Goal: Task Accomplishment & Management: Use online tool/utility

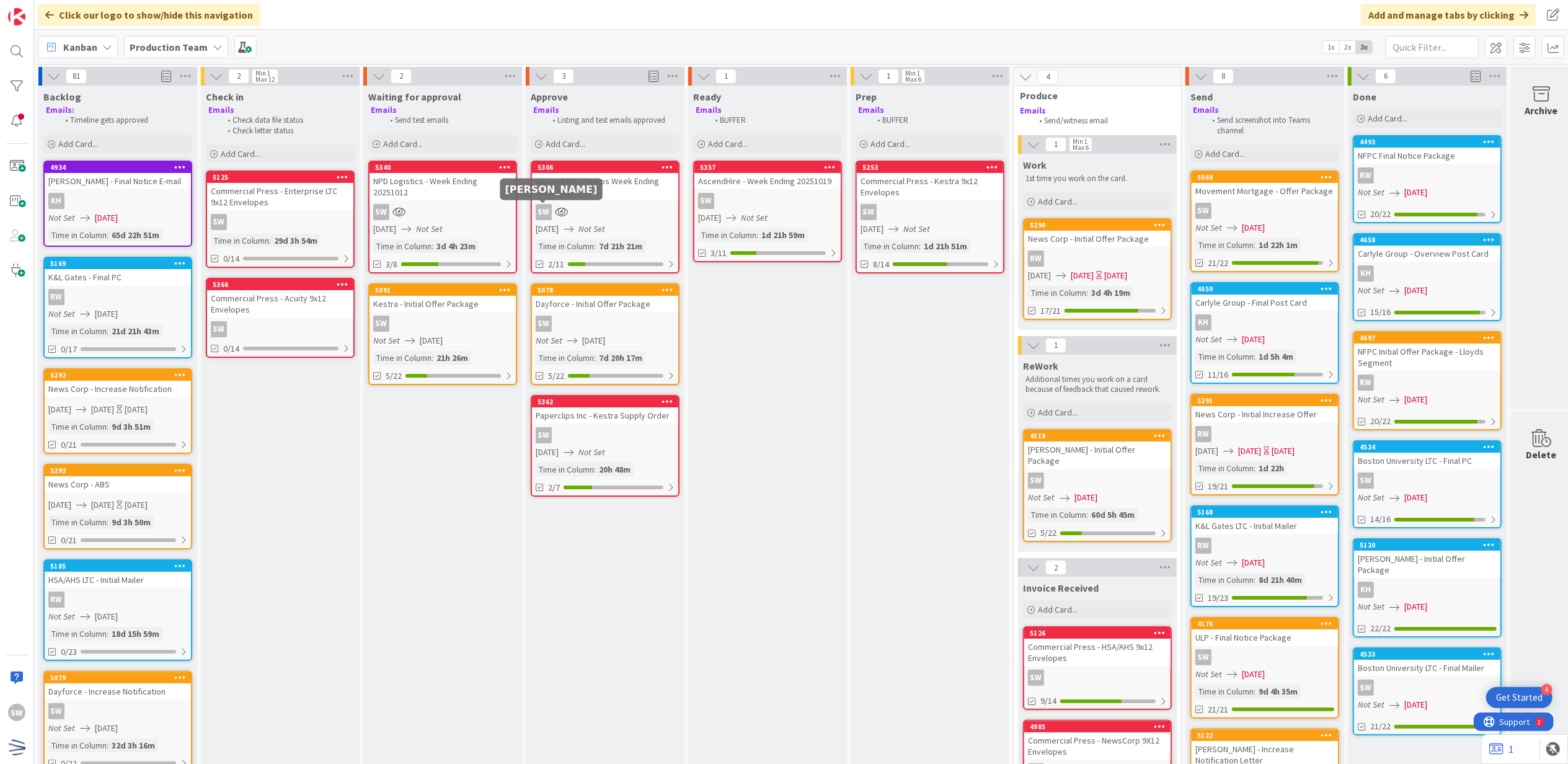
click at [561, 212] on icon at bounding box center [561, 211] width 13 height 11
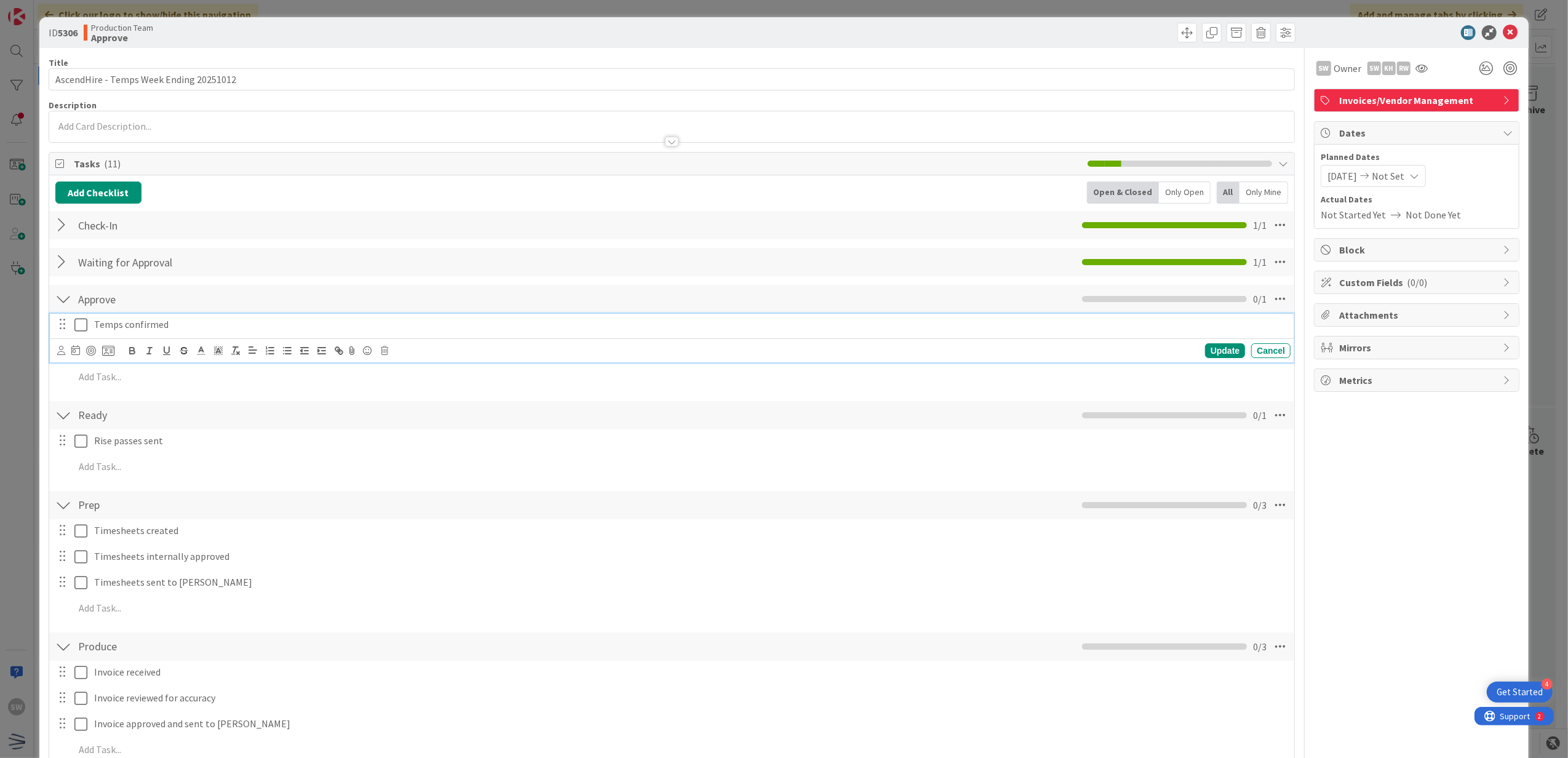
click at [86, 329] on icon at bounding box center [81, 325] width 13 height 15
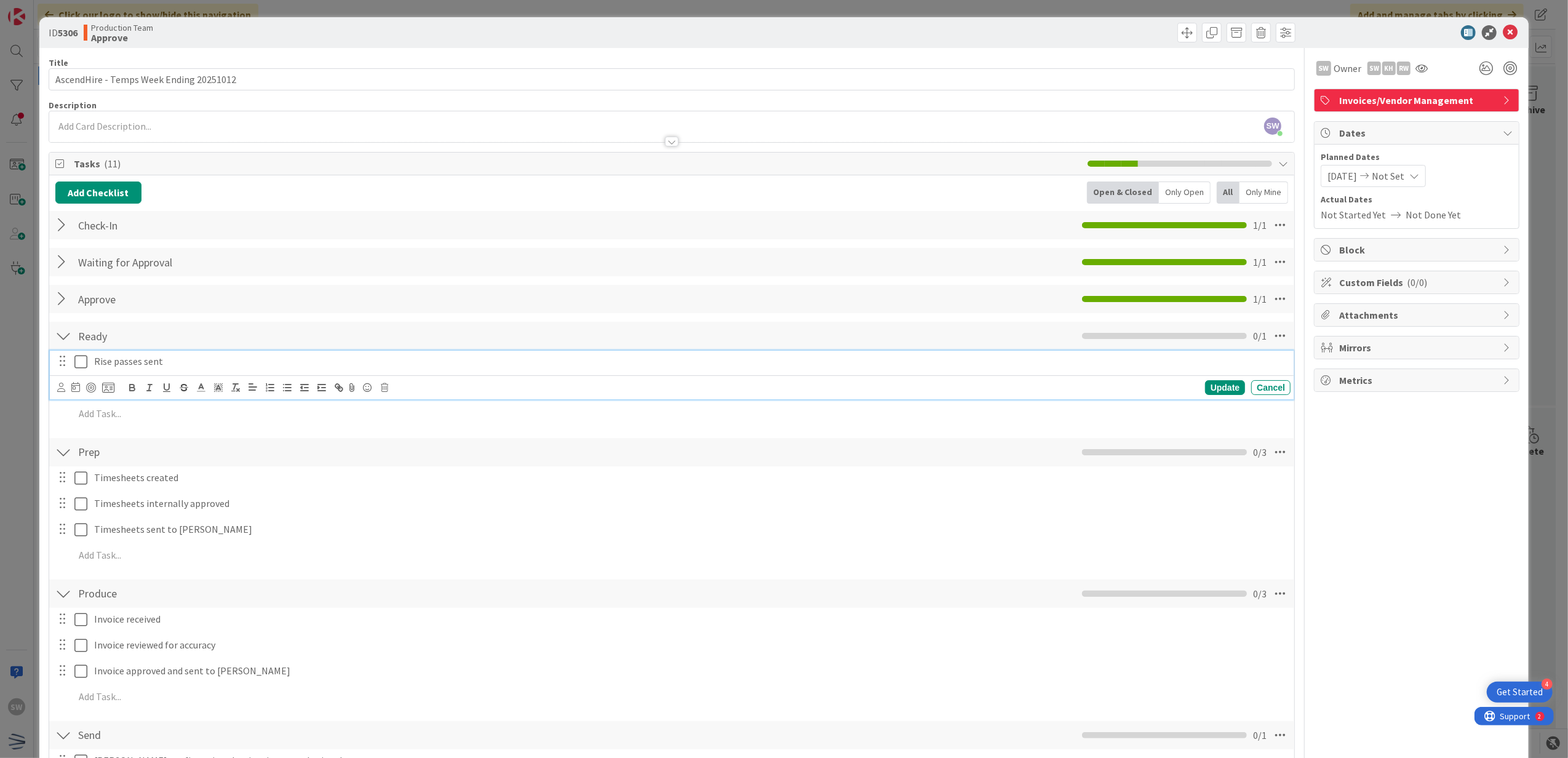
click at [86, 362] on icon at bounding box center [81, 362] width 13 height 15
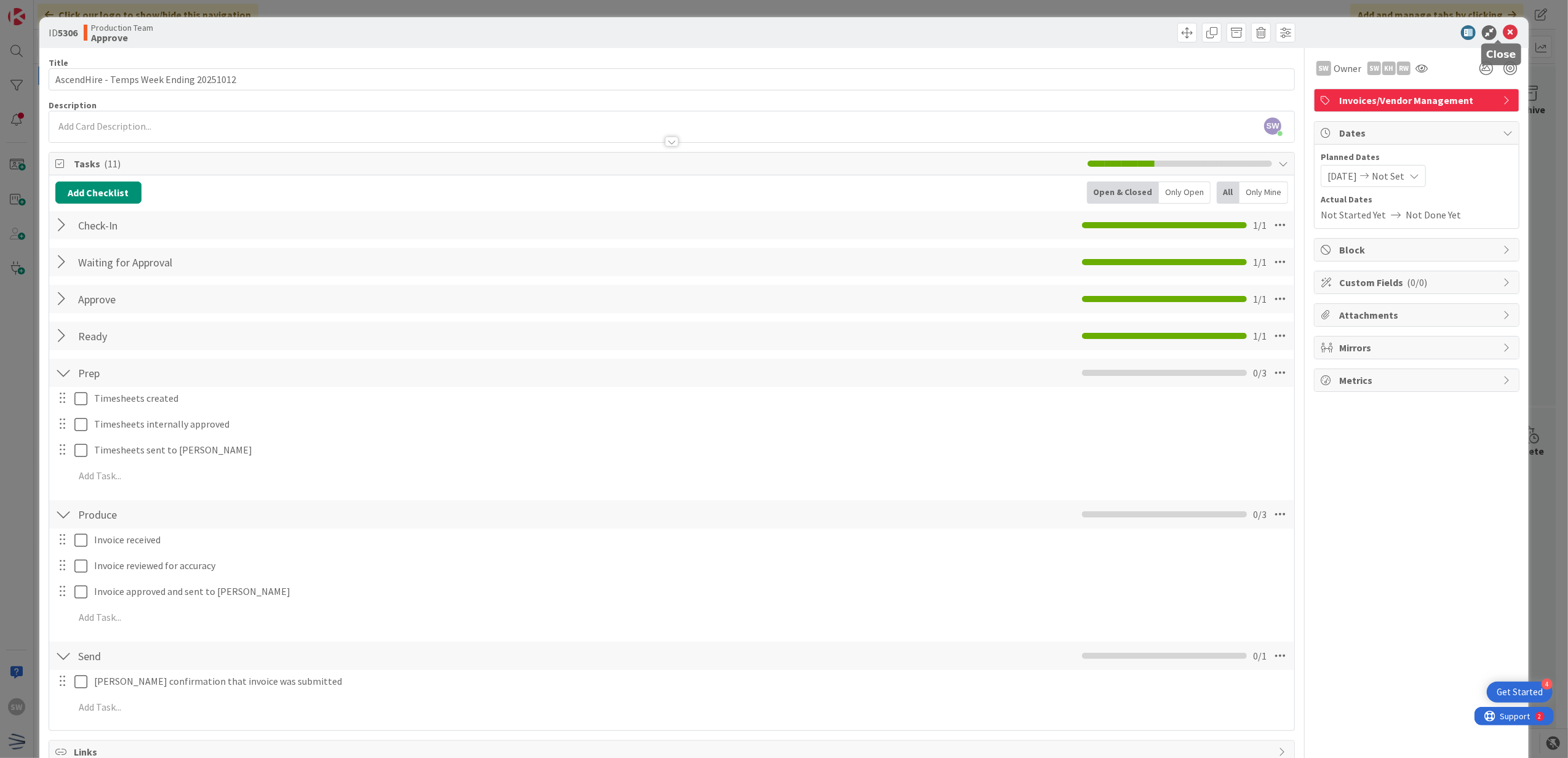
click at [1503, 32] on icon at bounding box center [1511, 32] width 15 height 15
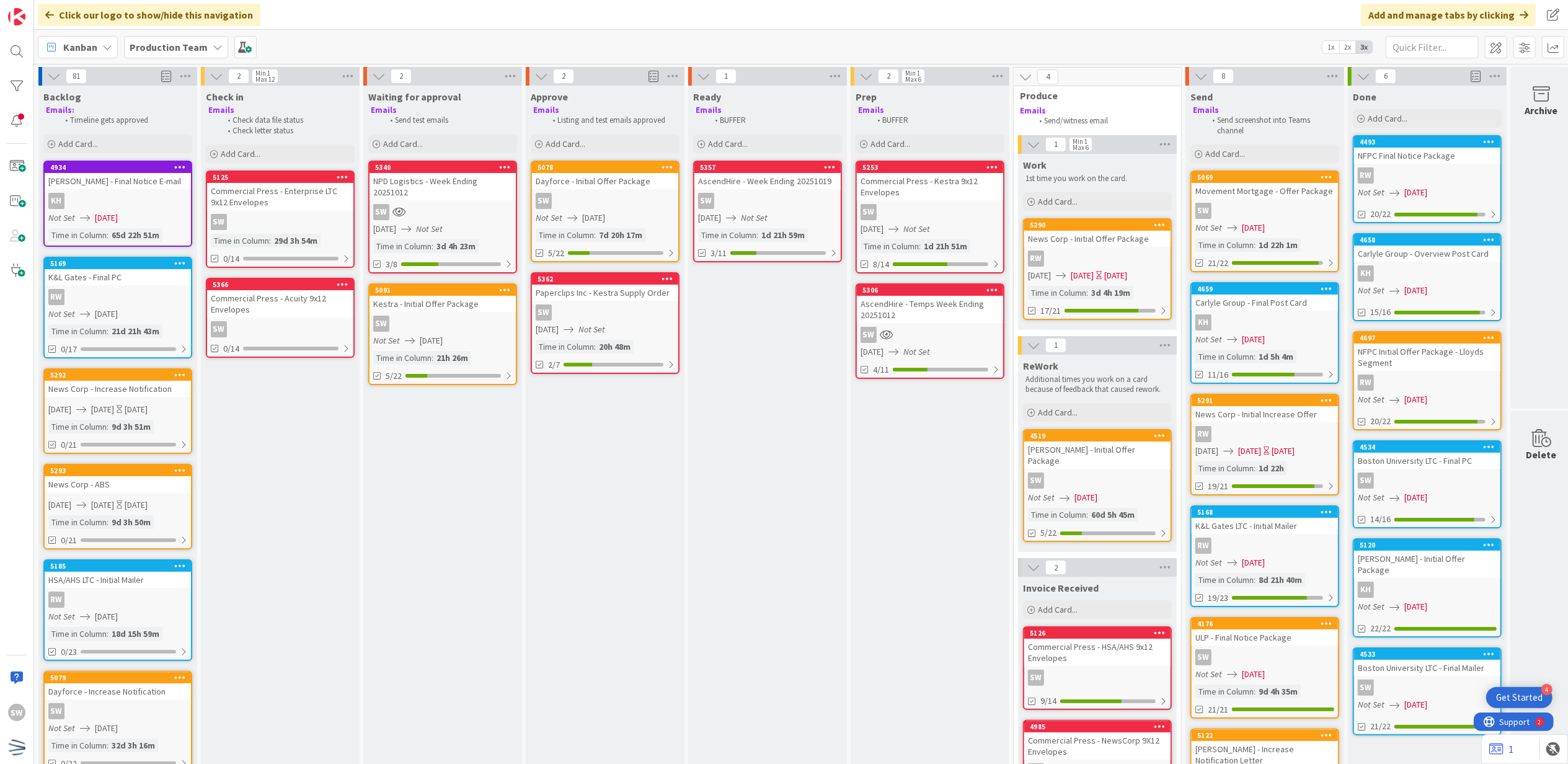
click at [802, 218] on div "[DATE] Not Set" at bounding box center [769, 218] width 142 height 13
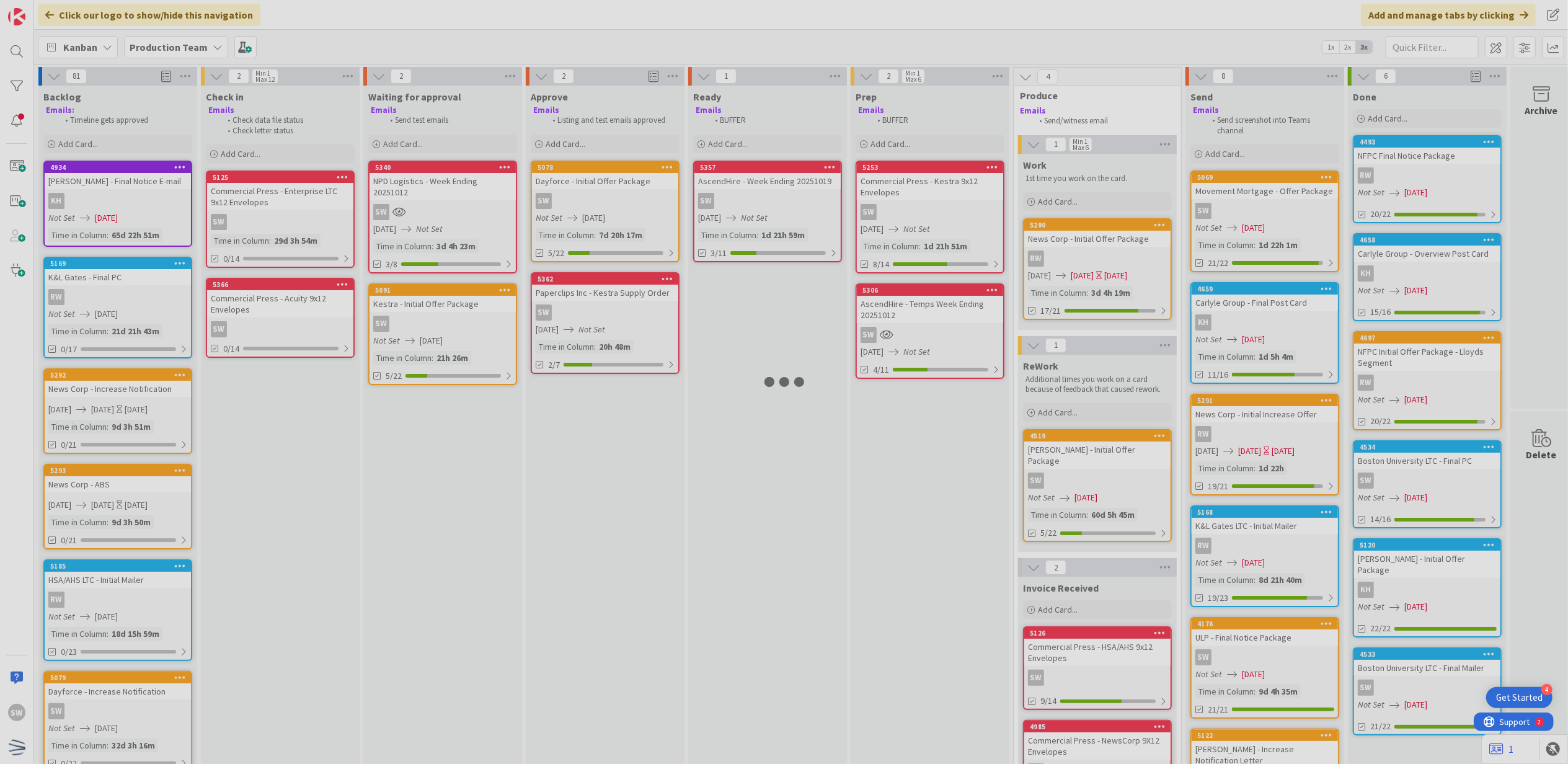
click at [801, 218] on div at bounding box center [784, 382] width 1568 height 764
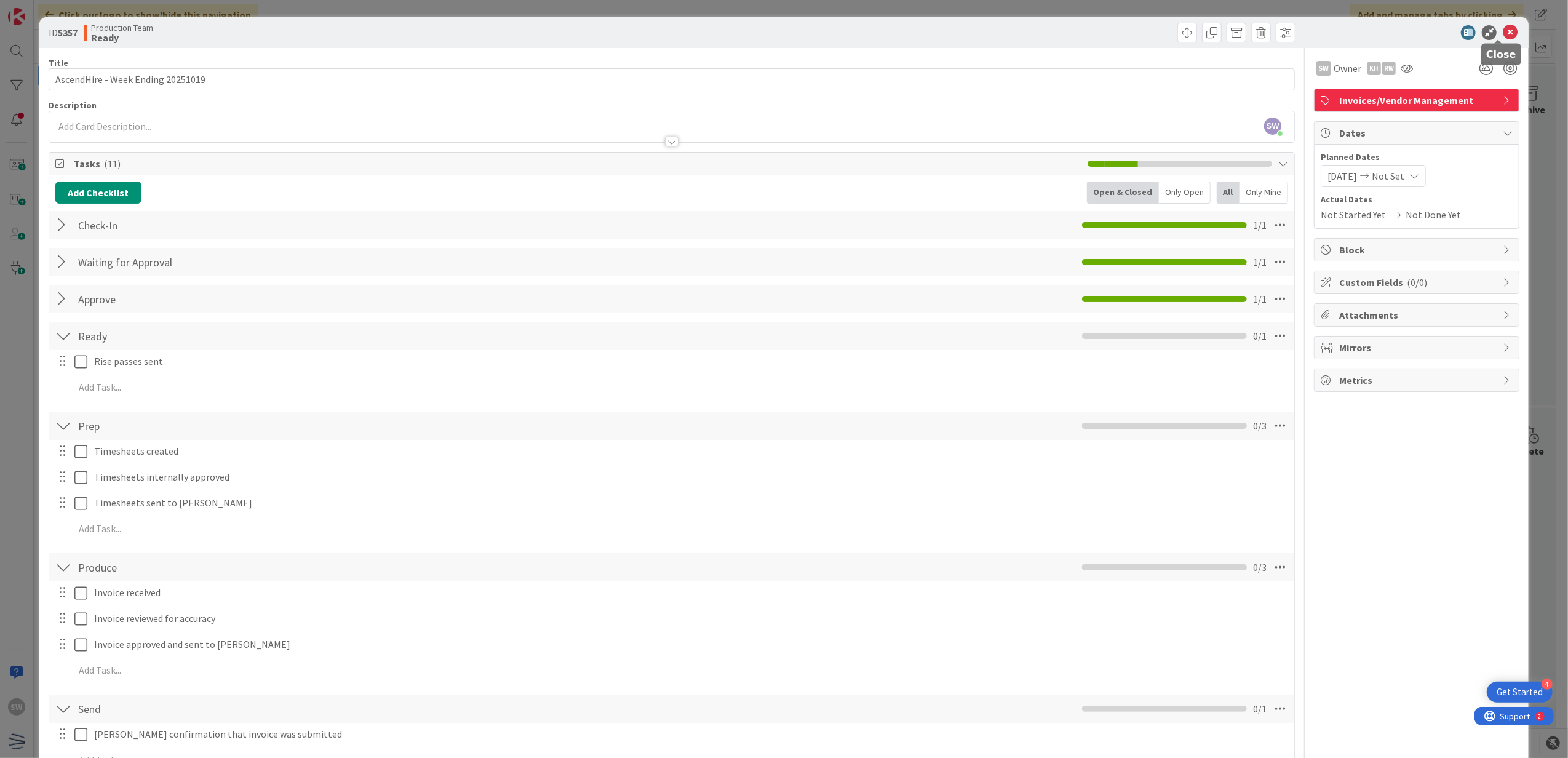
click at [1503, 36] on icon at bounding box center [1511, 32] width 15 height 15
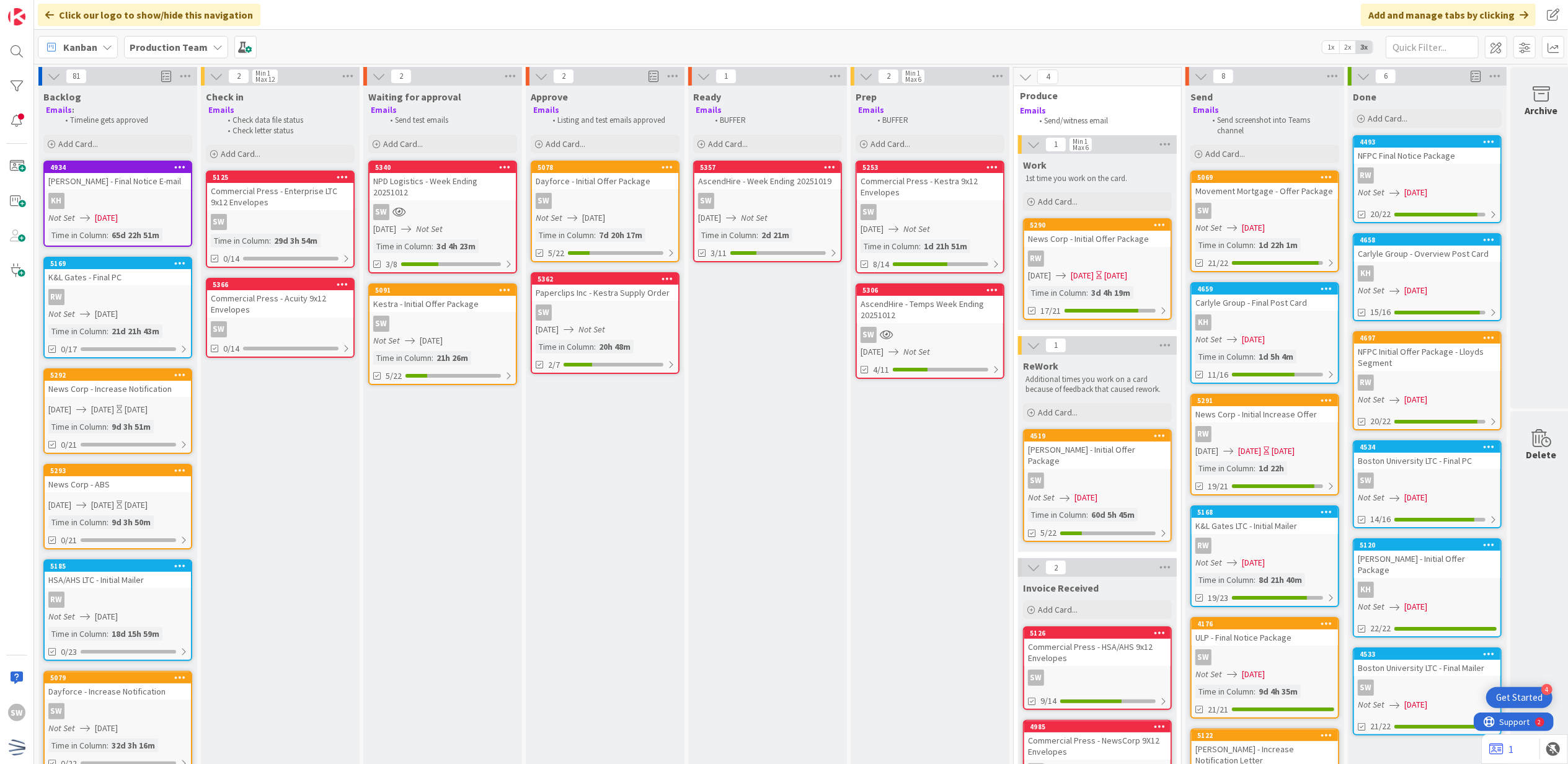
click at [915, 326] on div "SW" at bounding box center [930, 334] width 146 height 16
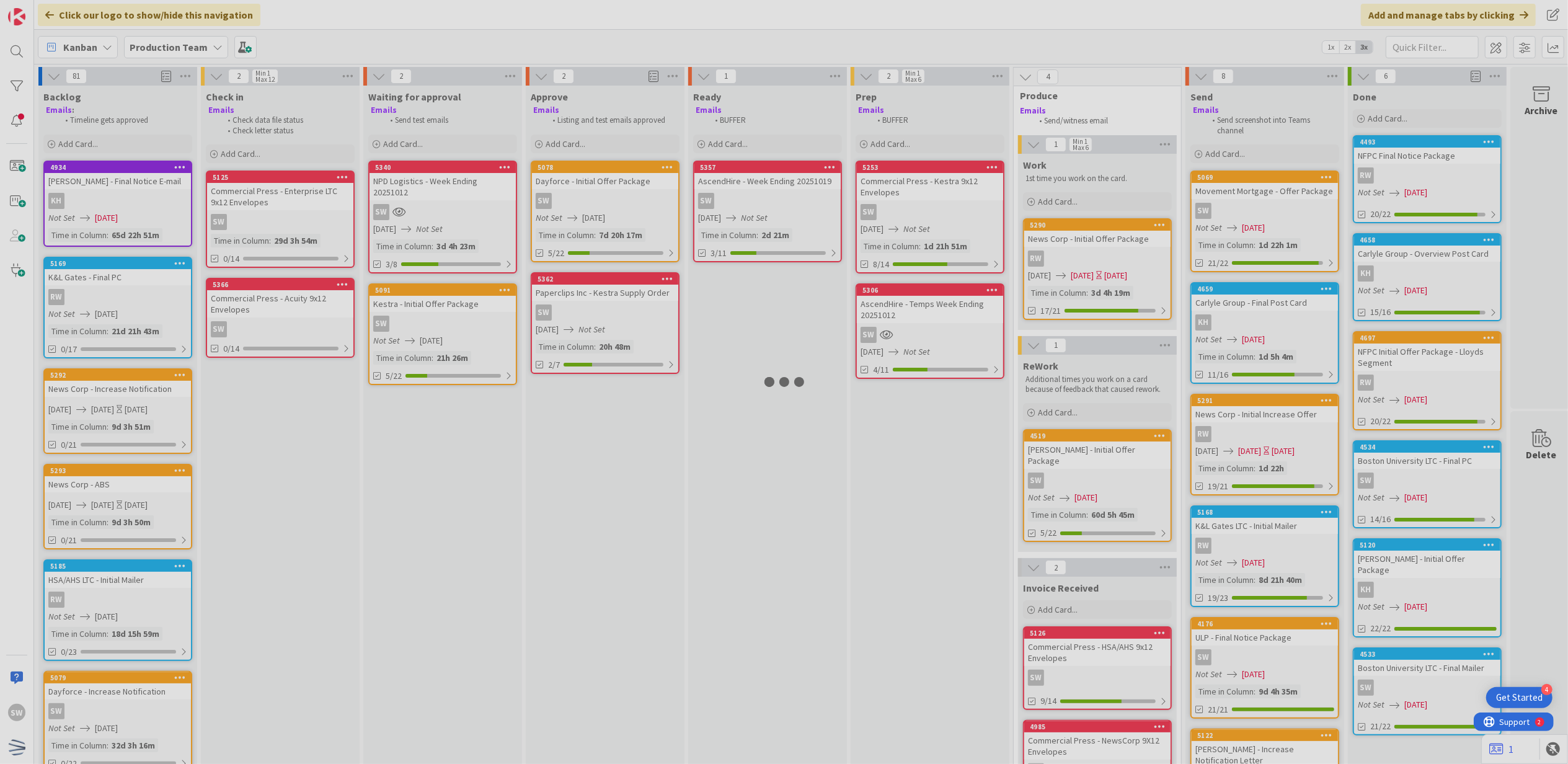
click at [915, 326] on div at bounding box center [784, 382] width 1568 height 764
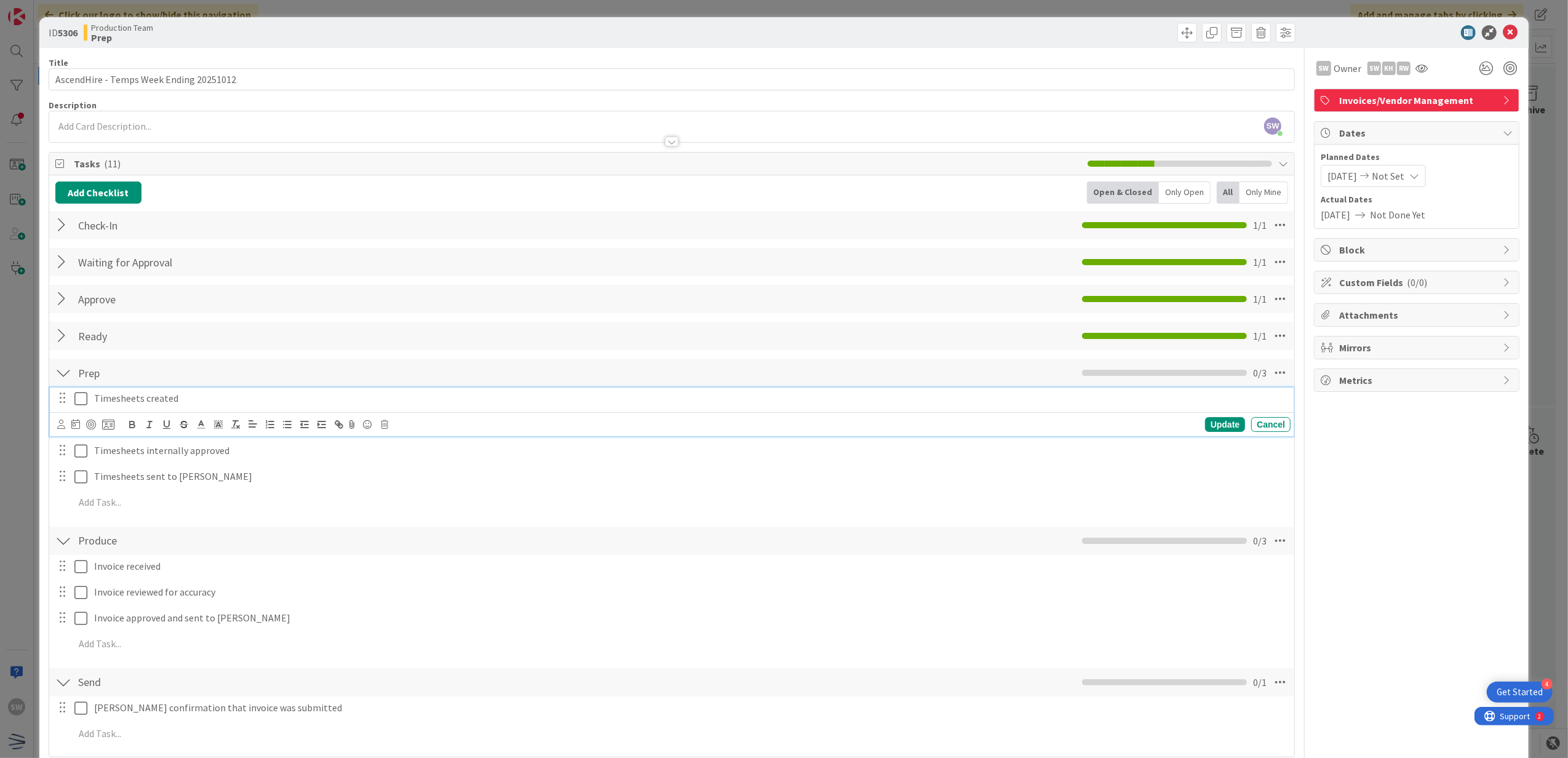
click at [82, 397] on icon at bounding box center [81, 398] width 13 height 15
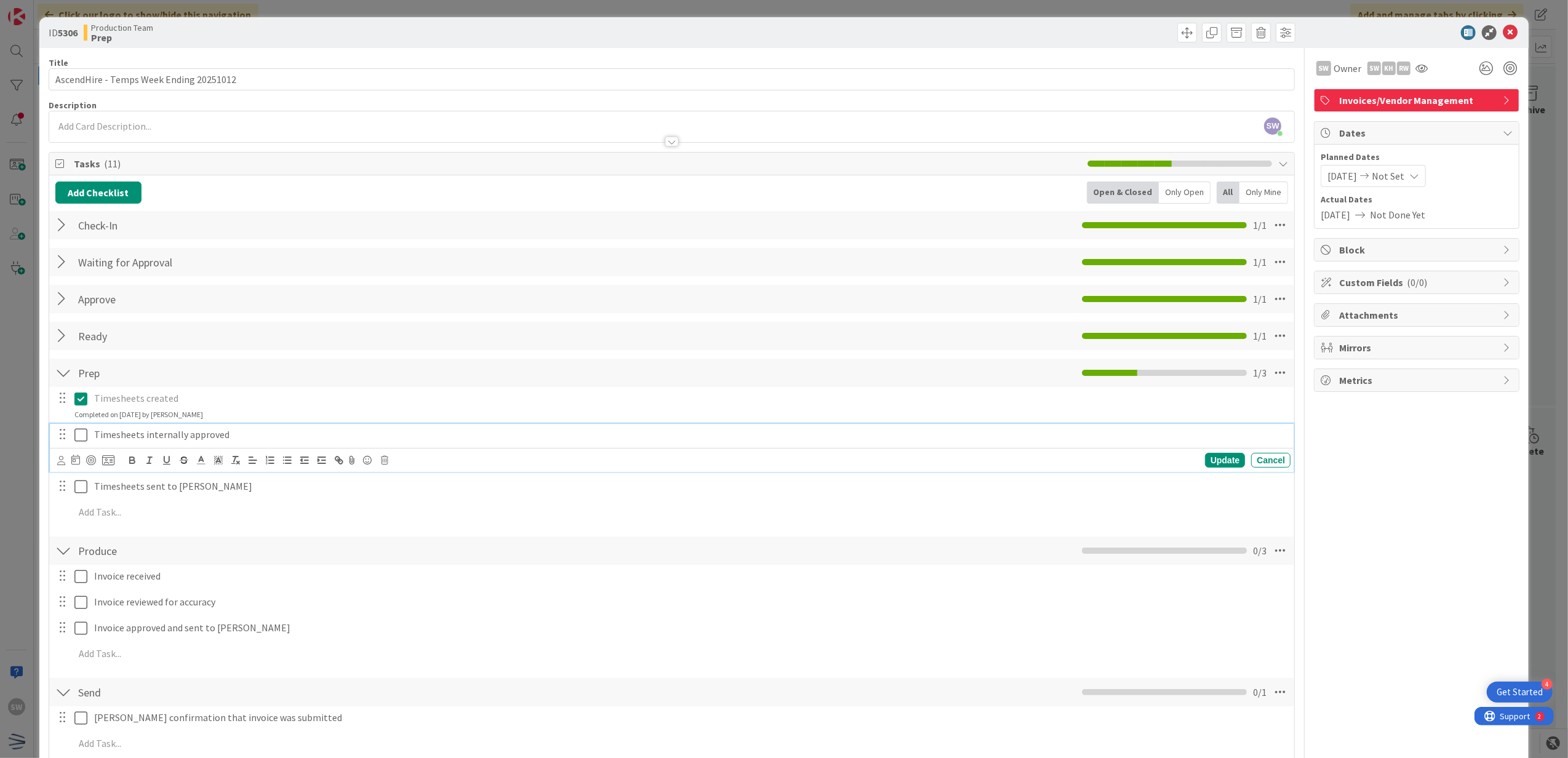
click at [79, 428] on icon at bounding box center [81, 435] width 13 height 15
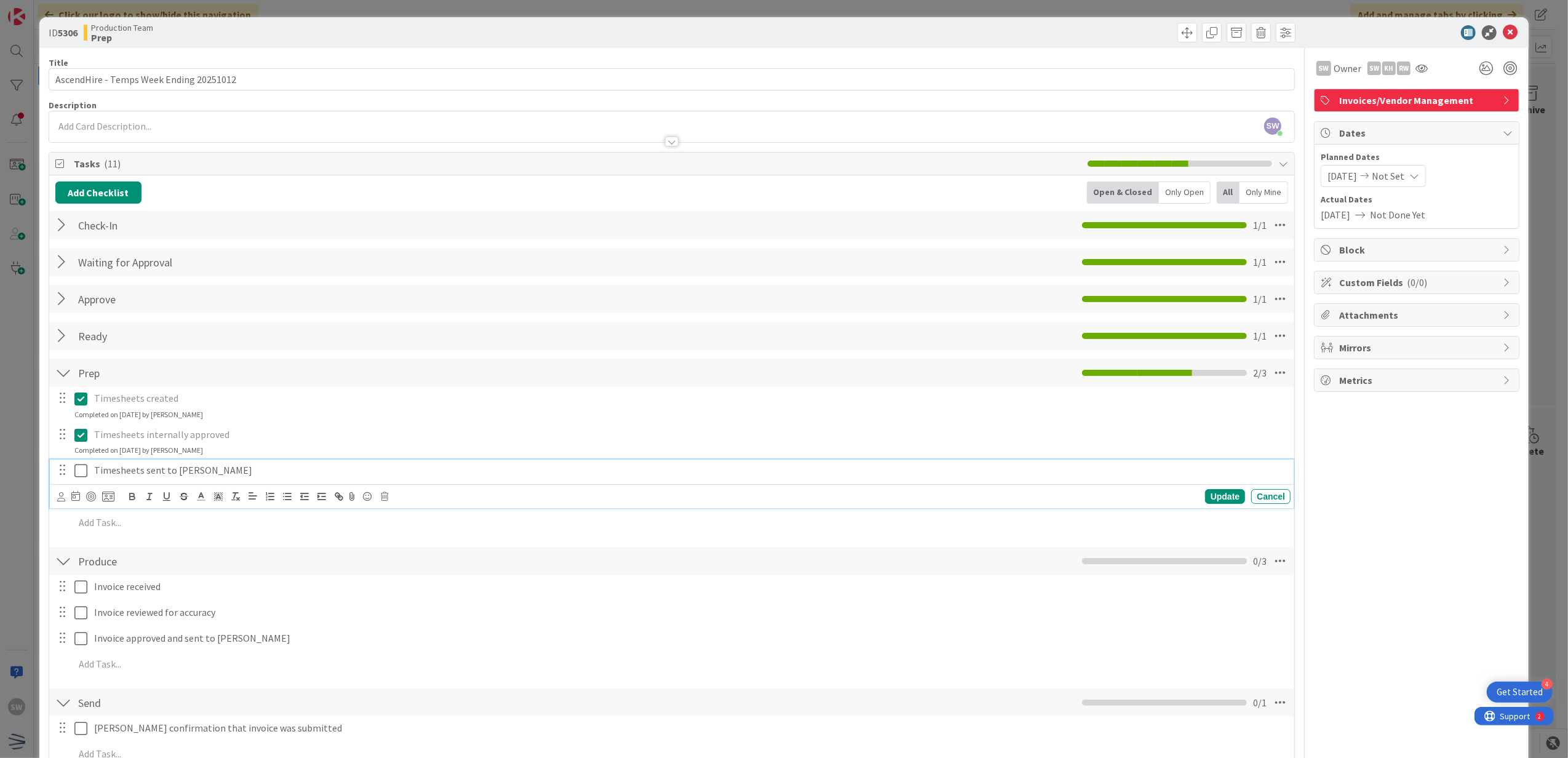
click at [81, 468] on icon at bounding box center [81, 470] width 13 height 15
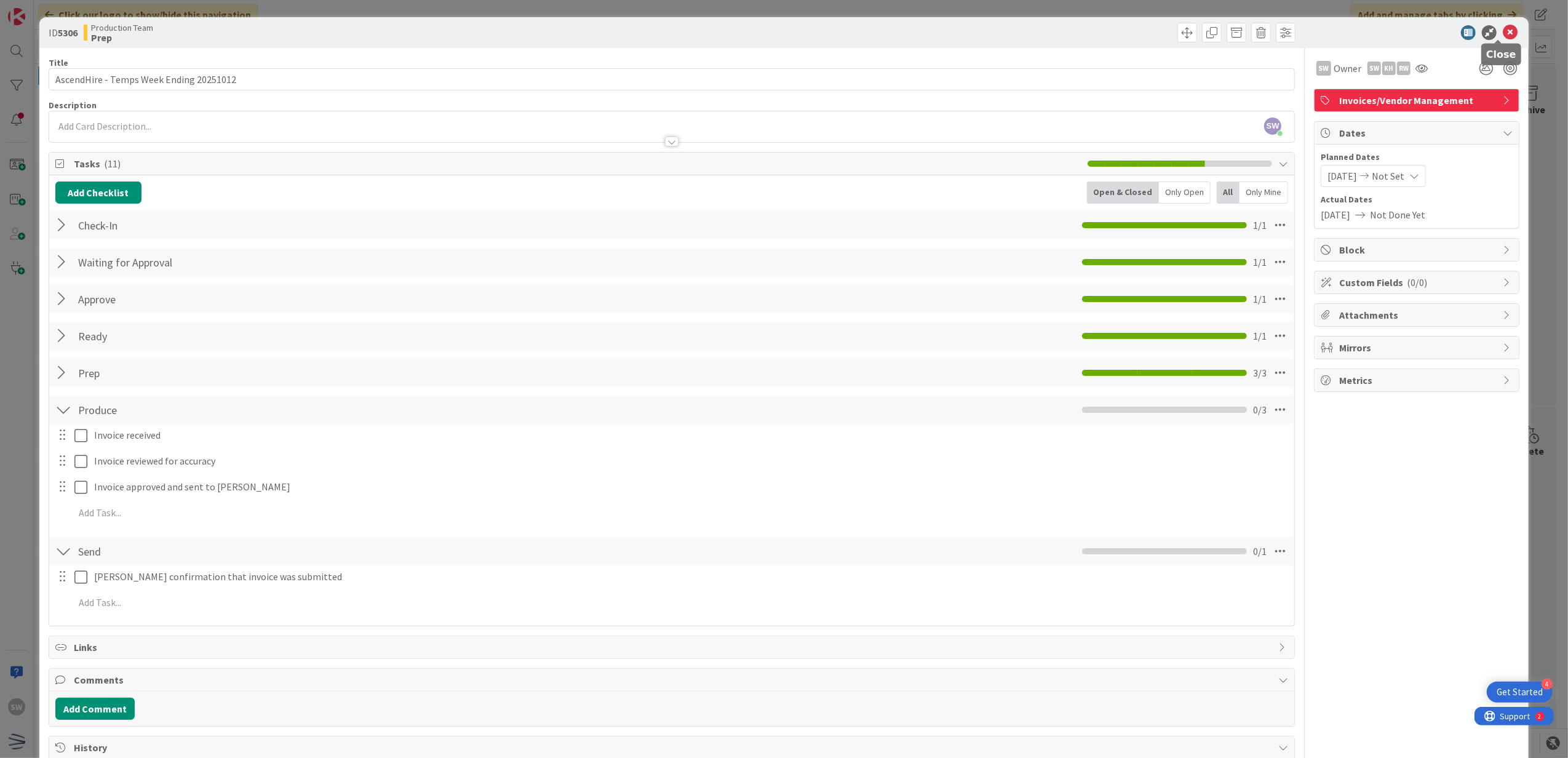
click at [1503, 35] on icon at bounding box center [1511, 32] width 15 height 15
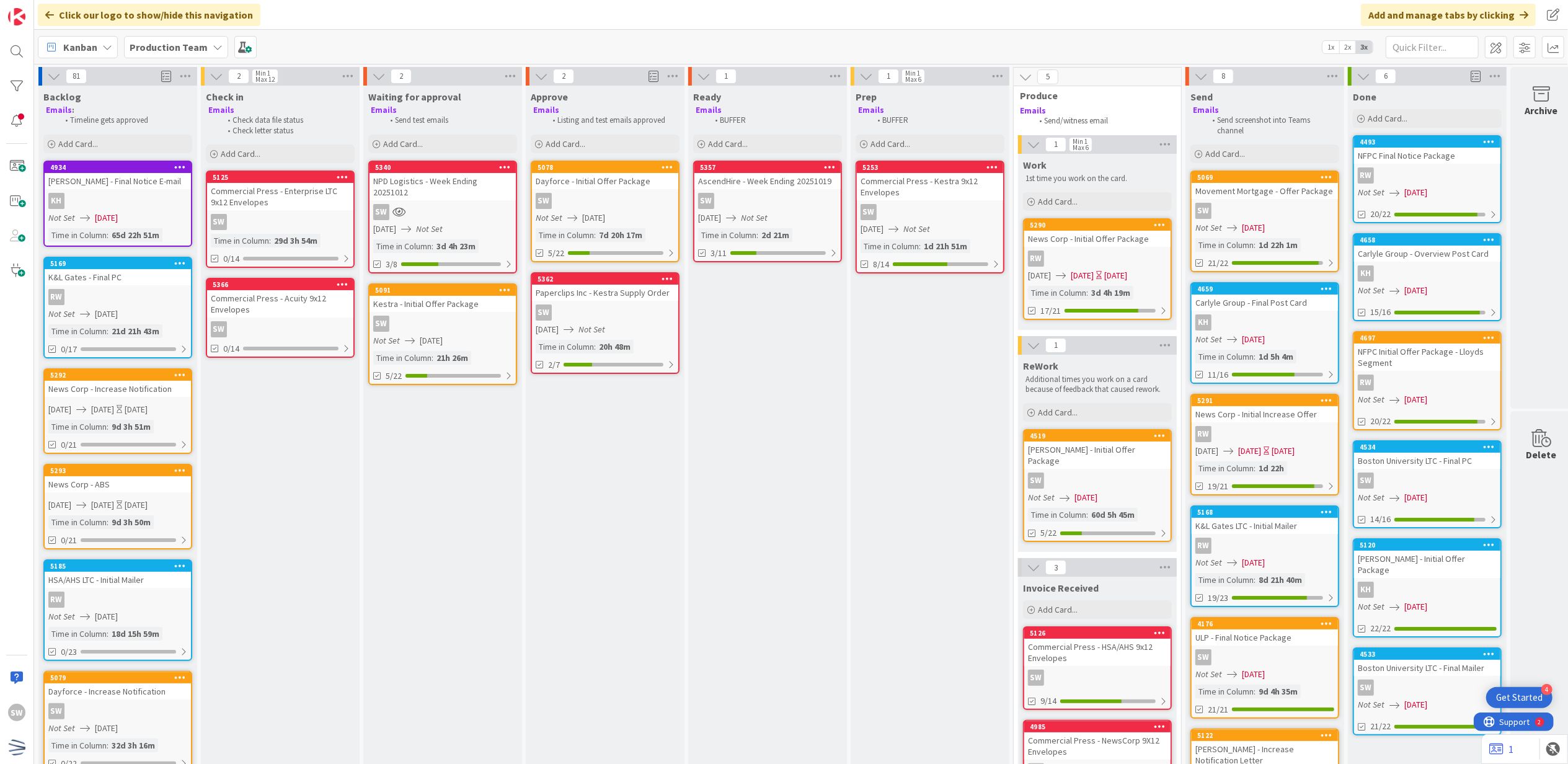
click at [817, 194] on div "SW" at bounding box center [767, 201] width 146 height 16
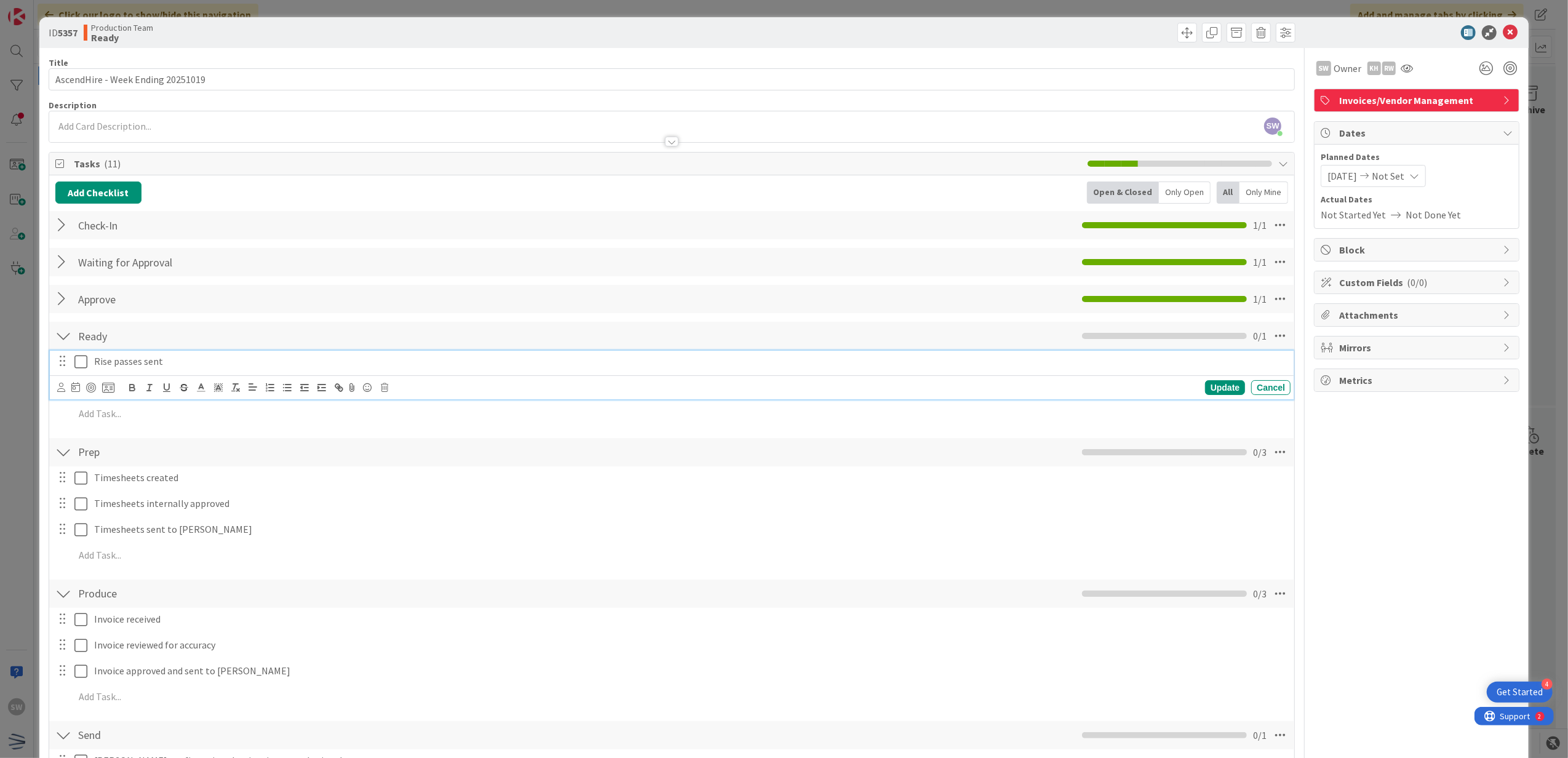
click at [84, 363] on icon at bounding box center [81, 362] width 13 height 15
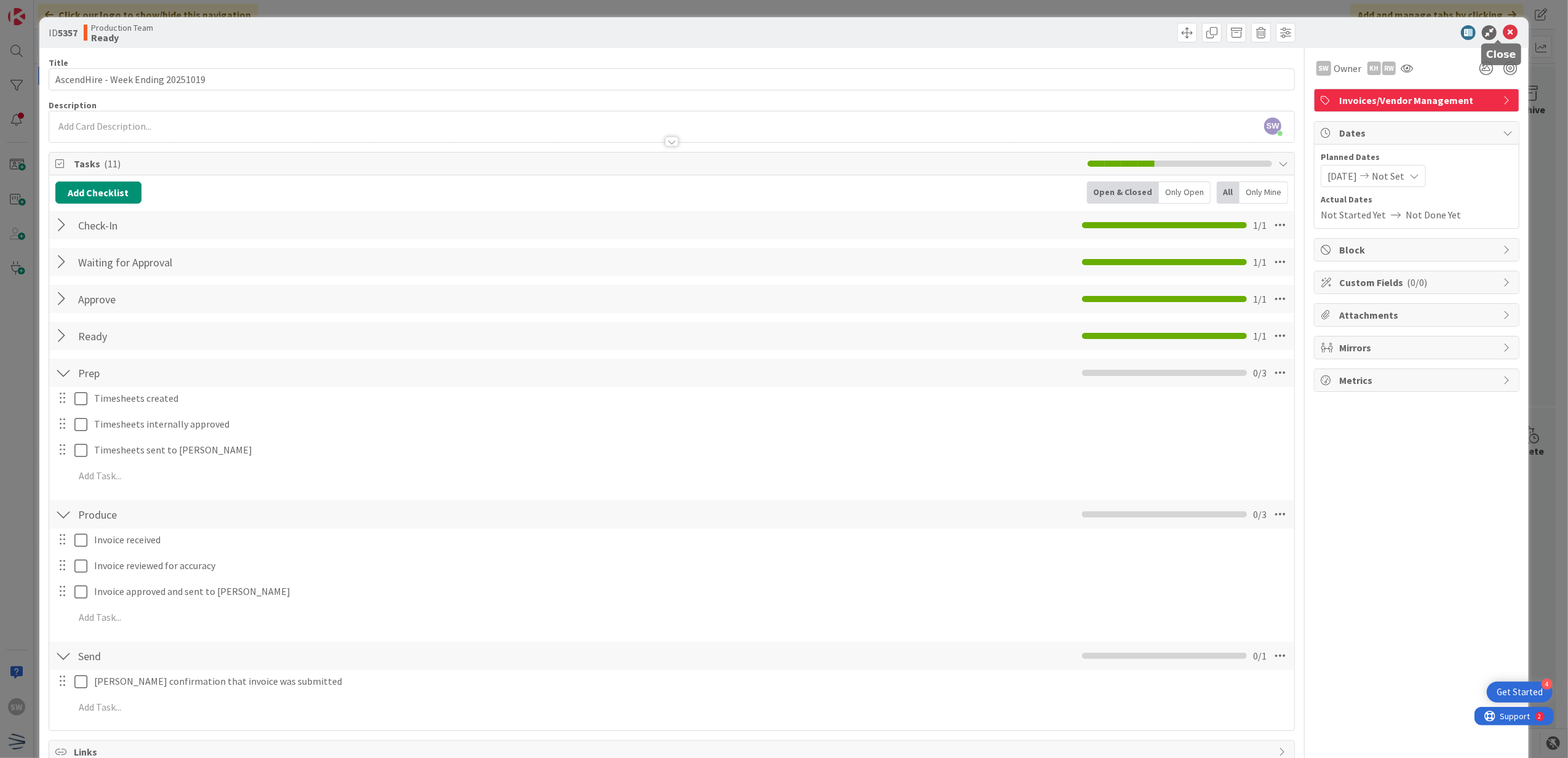
click at [1503, 35] on icon at bounding box center [1511, 32] width 15 height 15
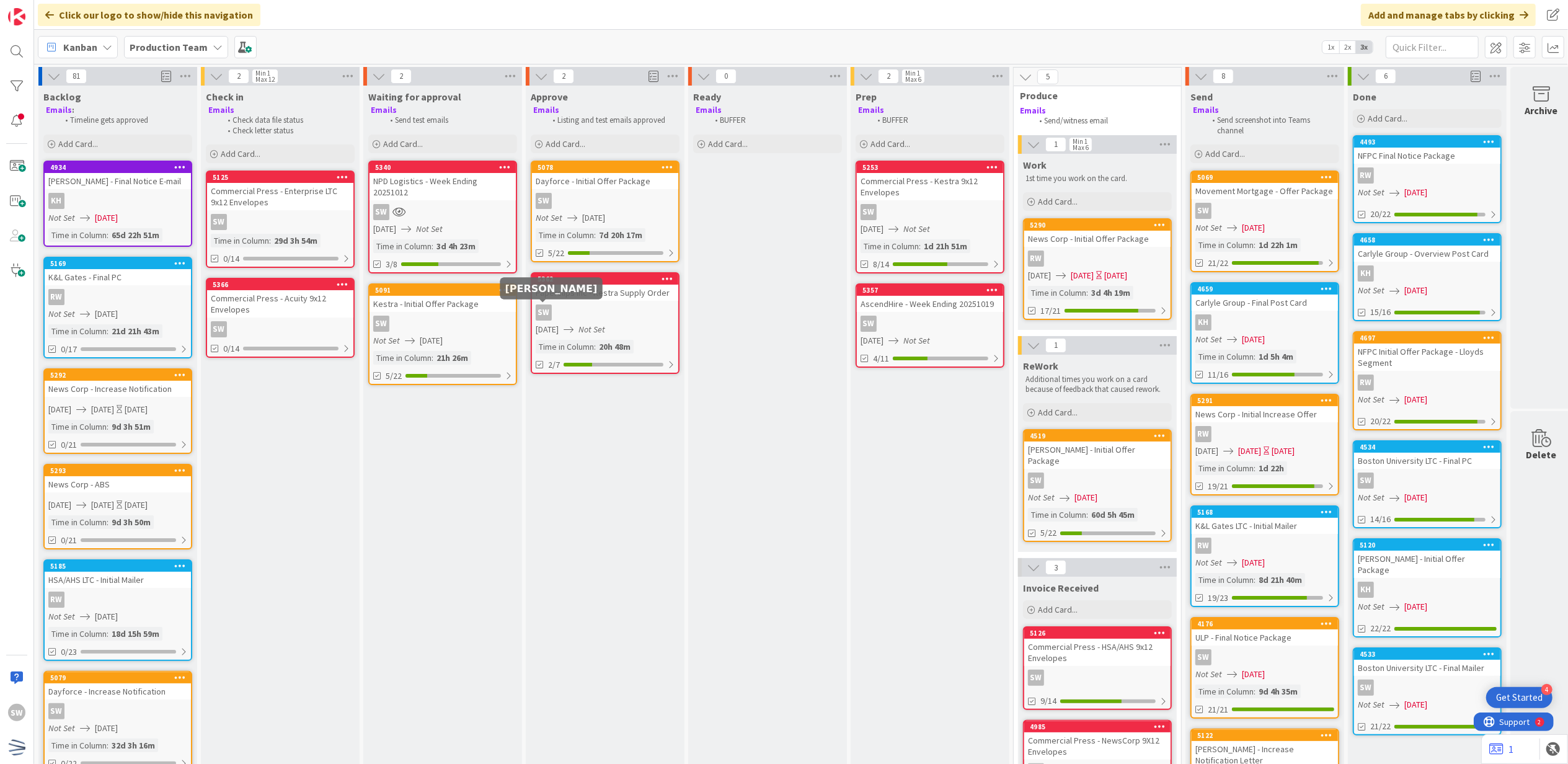
click at [562, 311] on div "SW" at bounding box center [605, 313] width 146 height 16
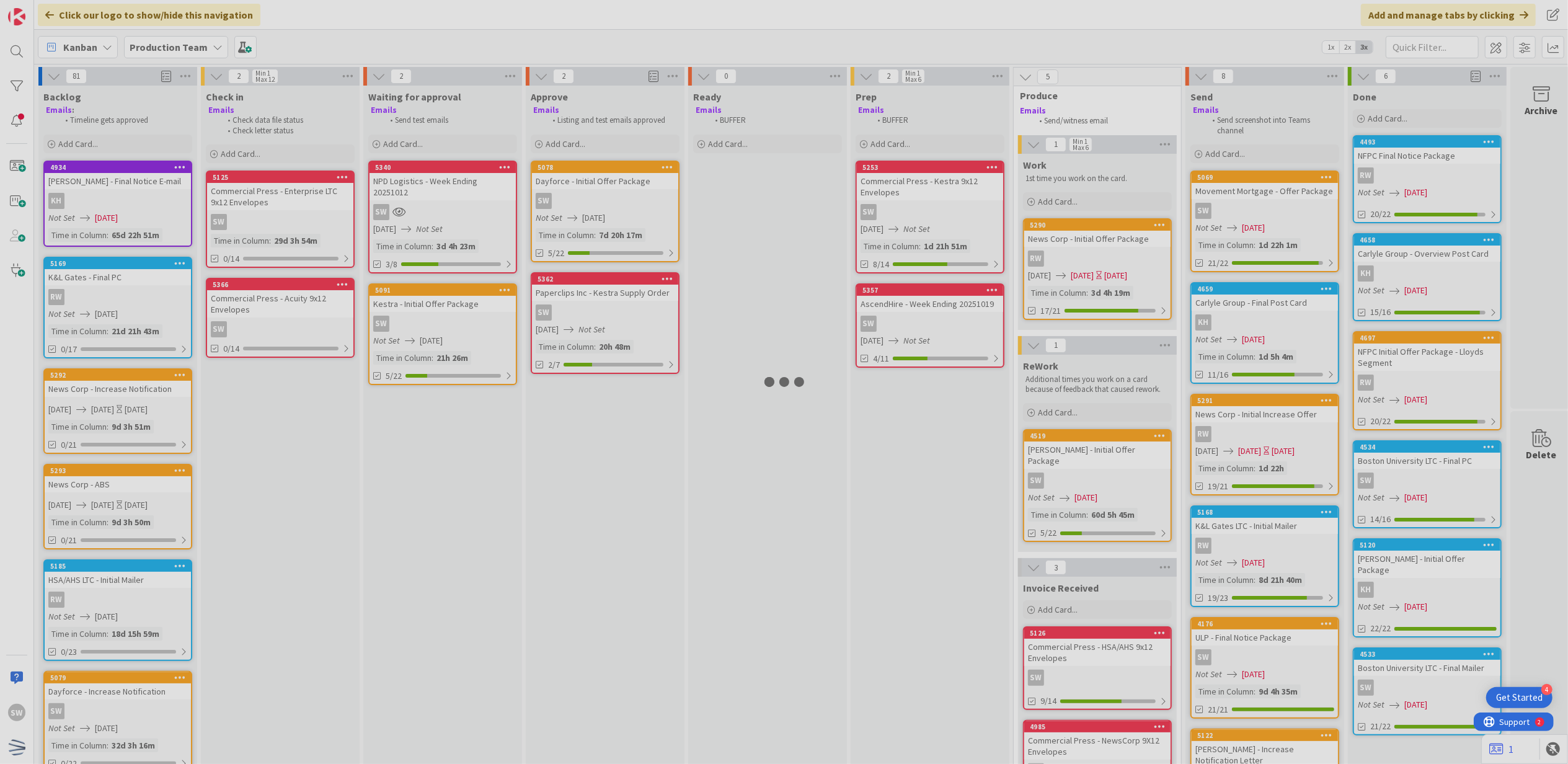
click at [562, 311] on div at bounding box center [784, 382] width 1568 height 764
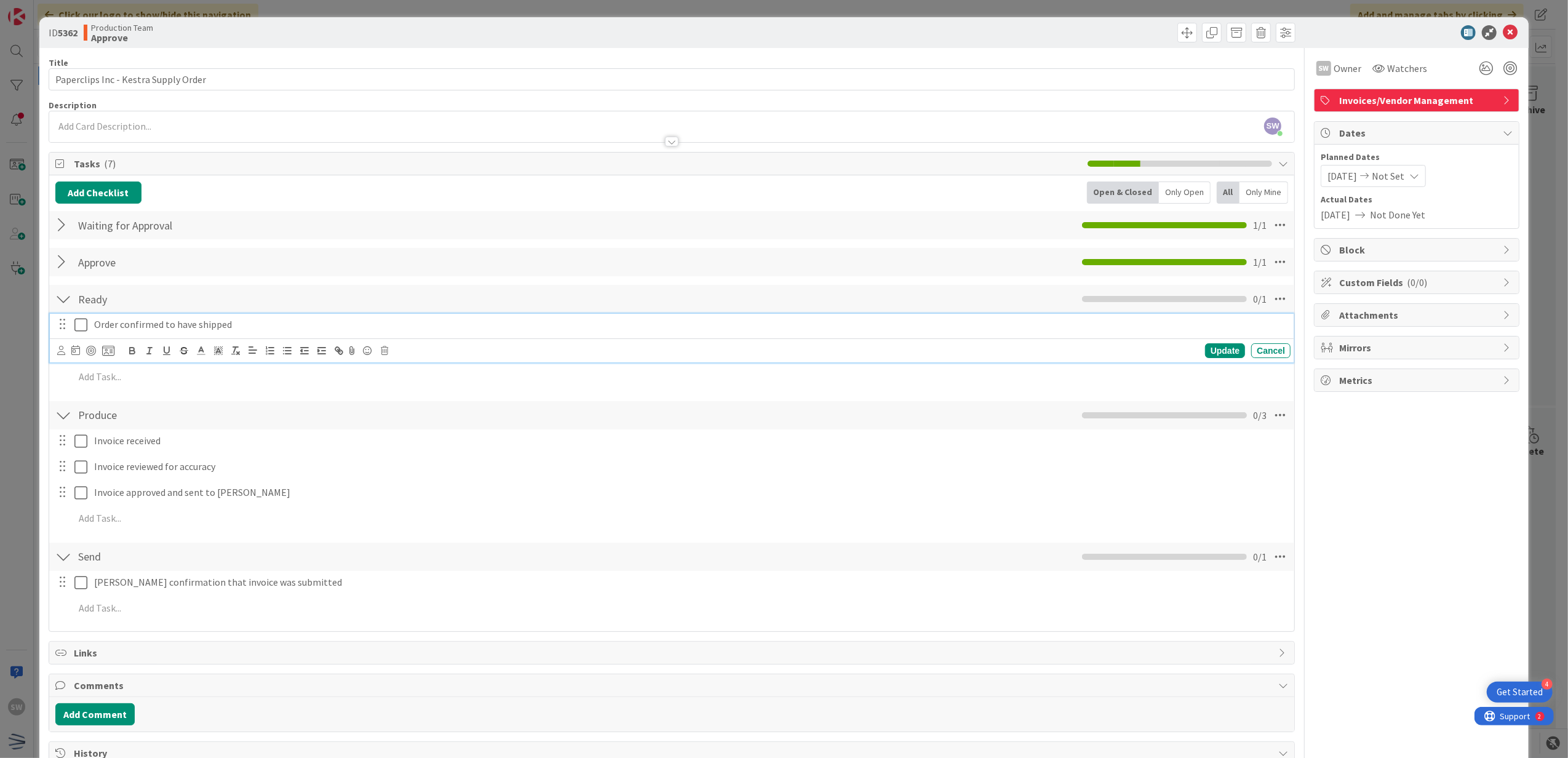
click at [82, 326] on icon at bounding box center [81, 325] width 13 height 15
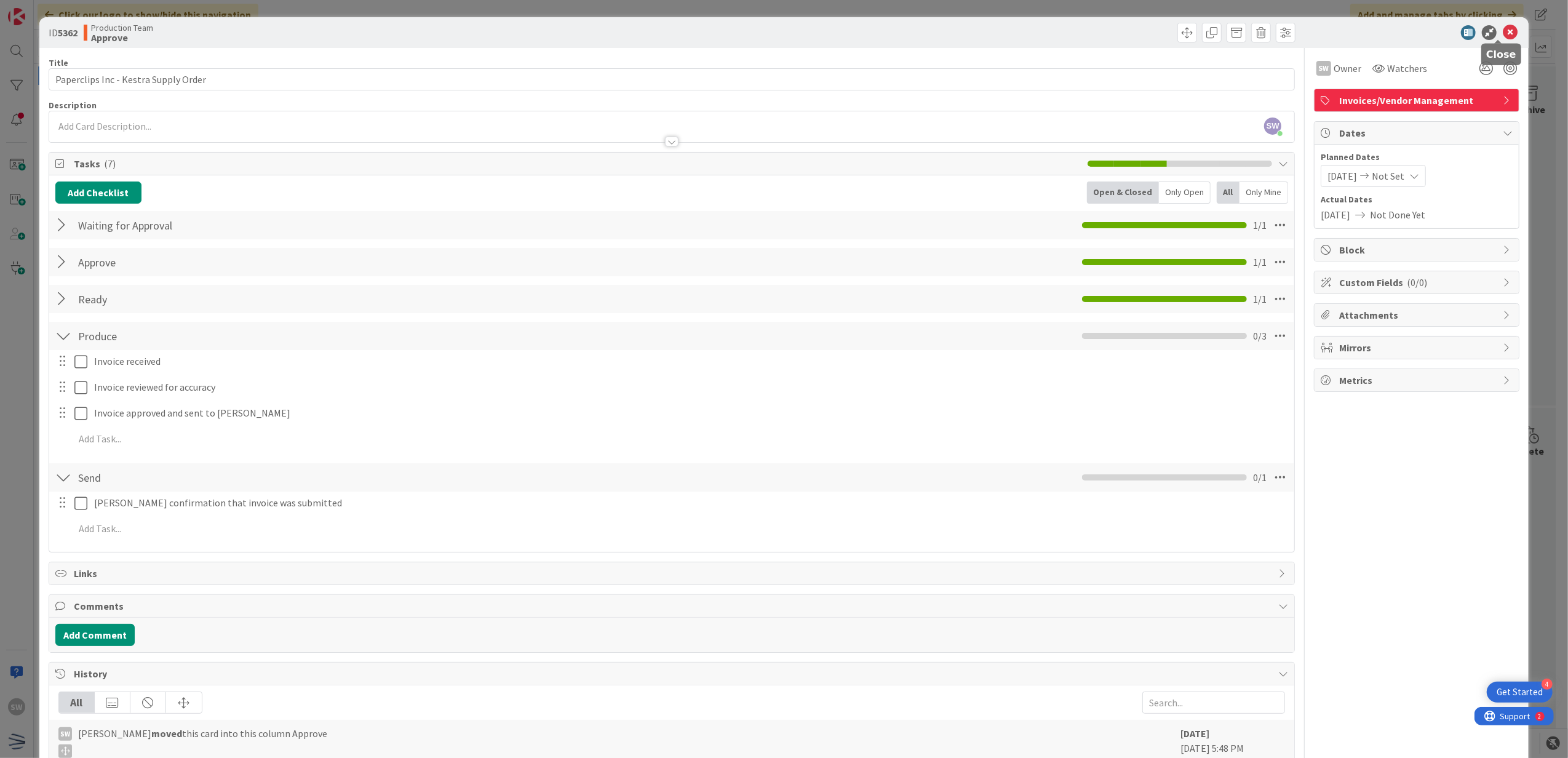
click at [1503, 35] on icon at bounding box center [1511, 32] width 15 height 15
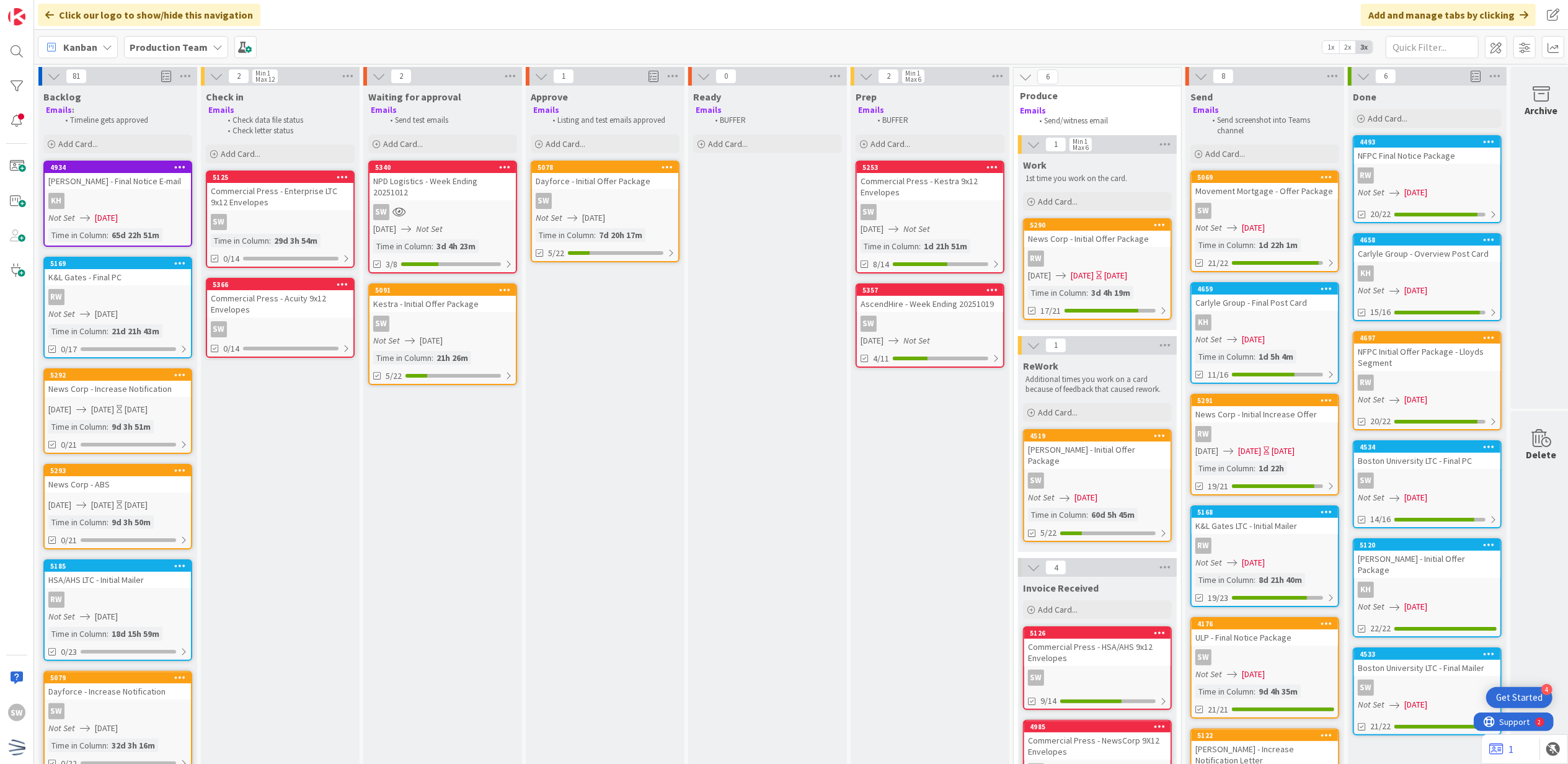
click at [462, 223] on div "[DATE] Not Set" at bounding box center [444, 229] width 142 height 13
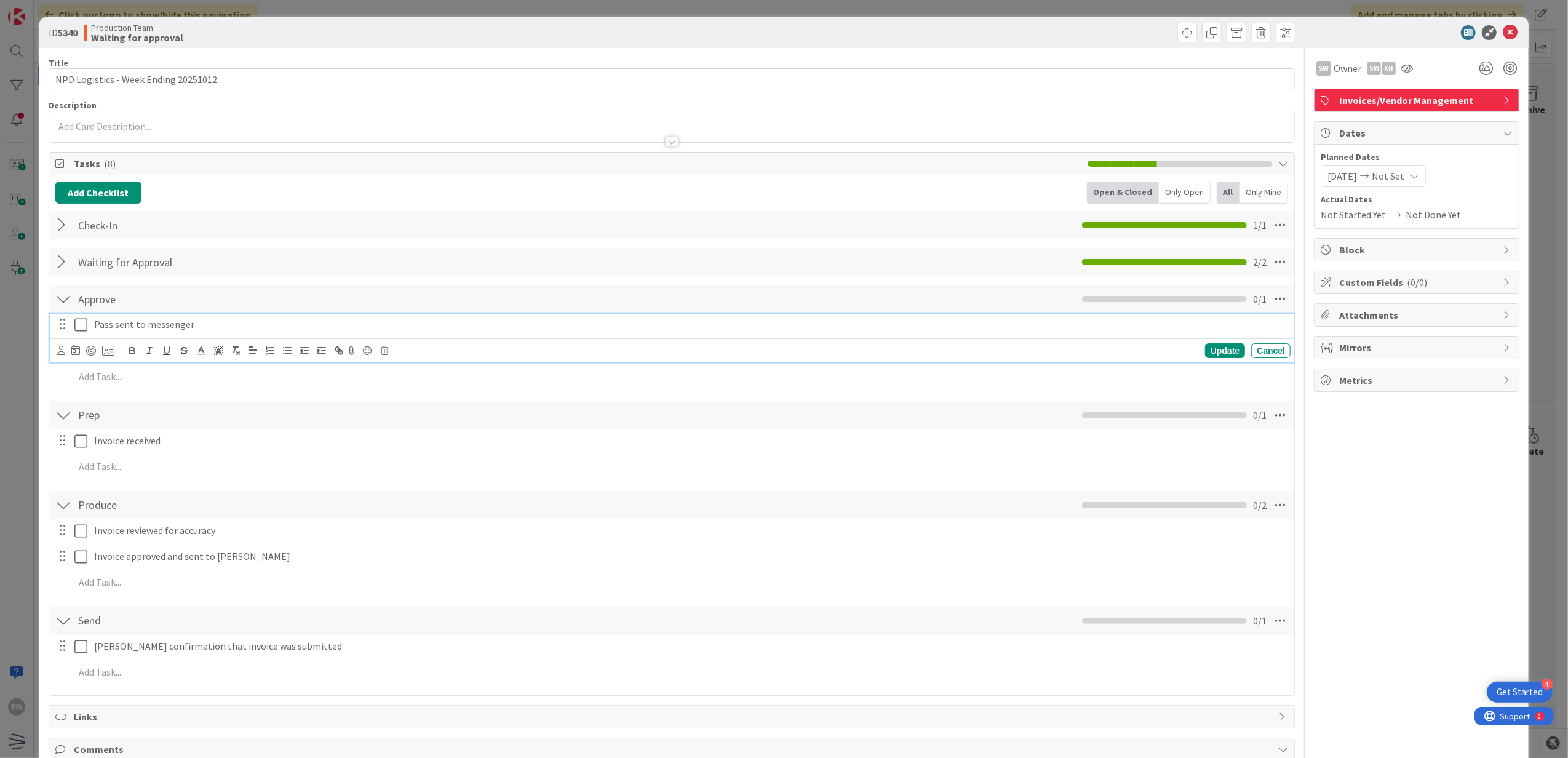
click at [81, 327] on icon at bounding box center [81, 325] width 13 height 15
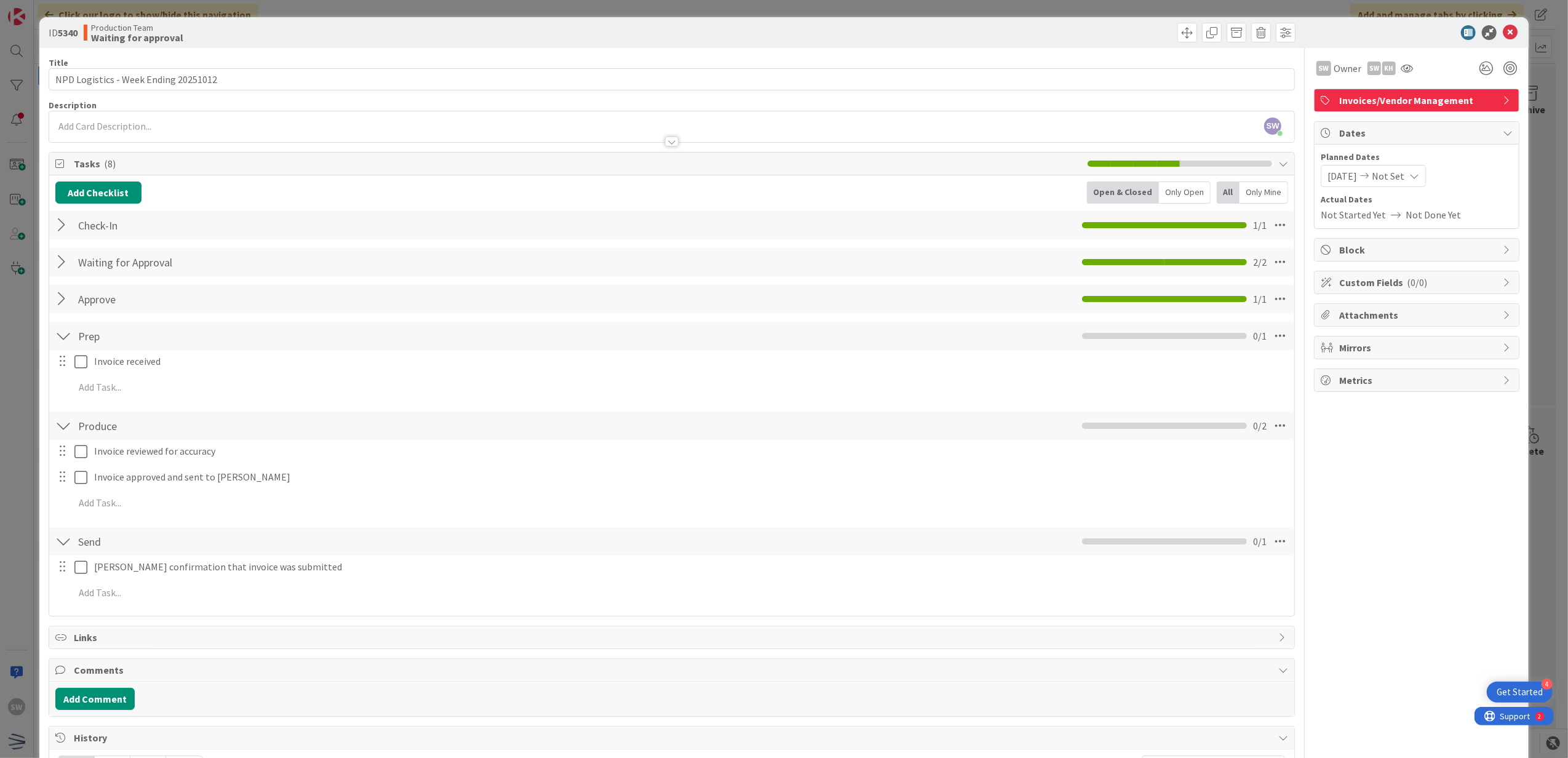
click at [1493, 35] on div at bounding box center [1411, 32] width 218 height 15
click at [1503, 35] on icon at bounding box center [1511, 32] width 15 height 15
